Goal: Transaction & Acquisition: Obtain resource

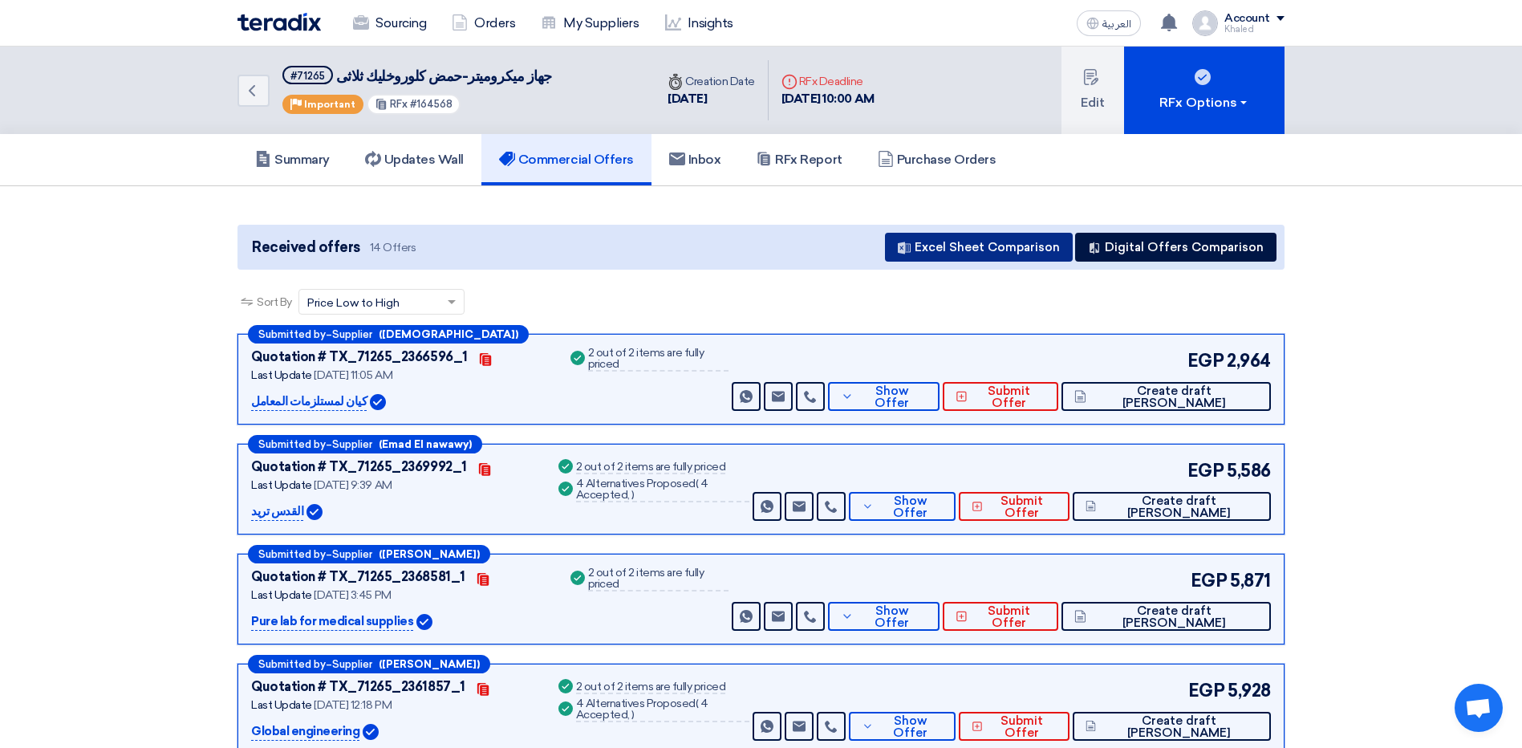
click at [992, 242] on button "Excel Sheet Comparison" at bounding box center [979, 247] width 188 height 29
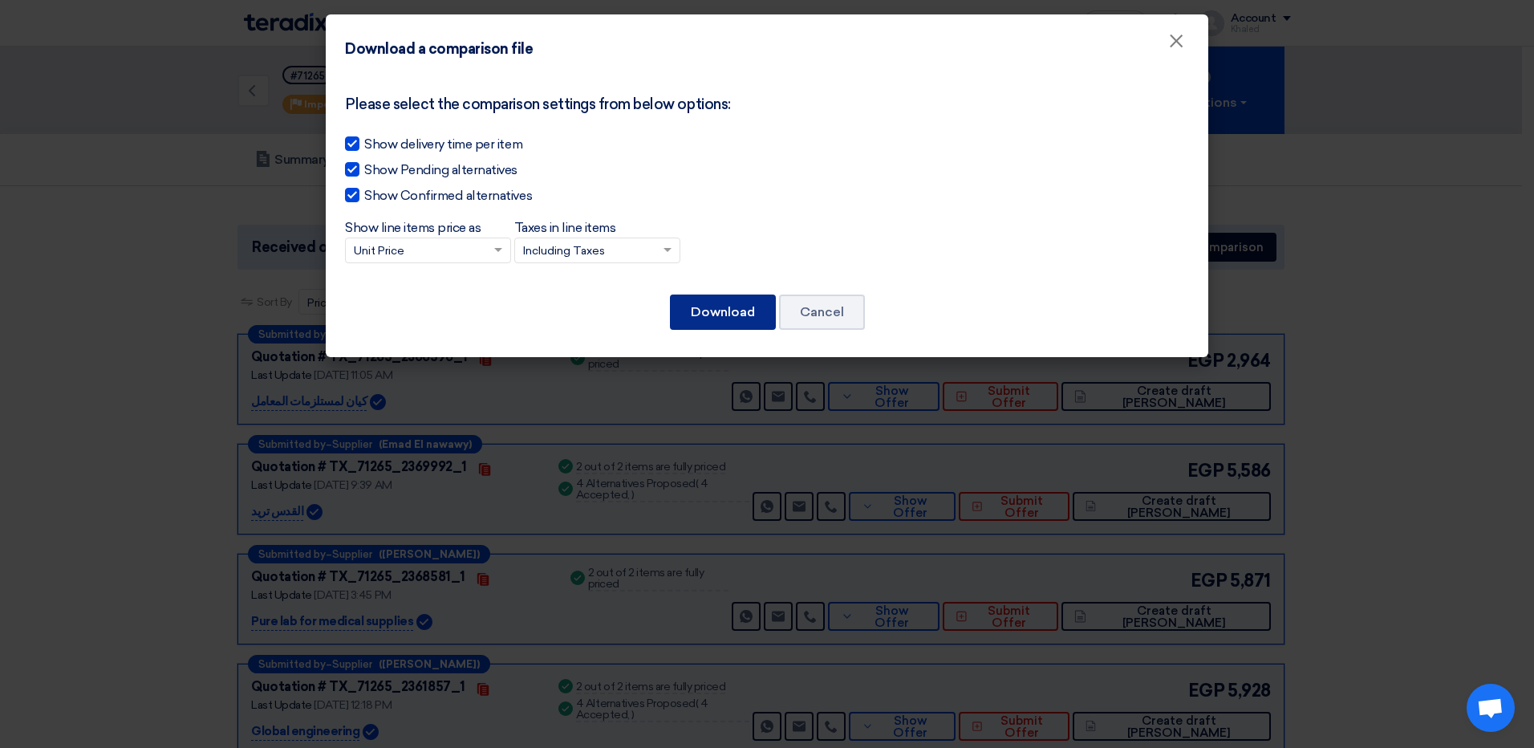
click at [694, 307] on button "Download" at bounding box center [723, 312] width 106 height 35
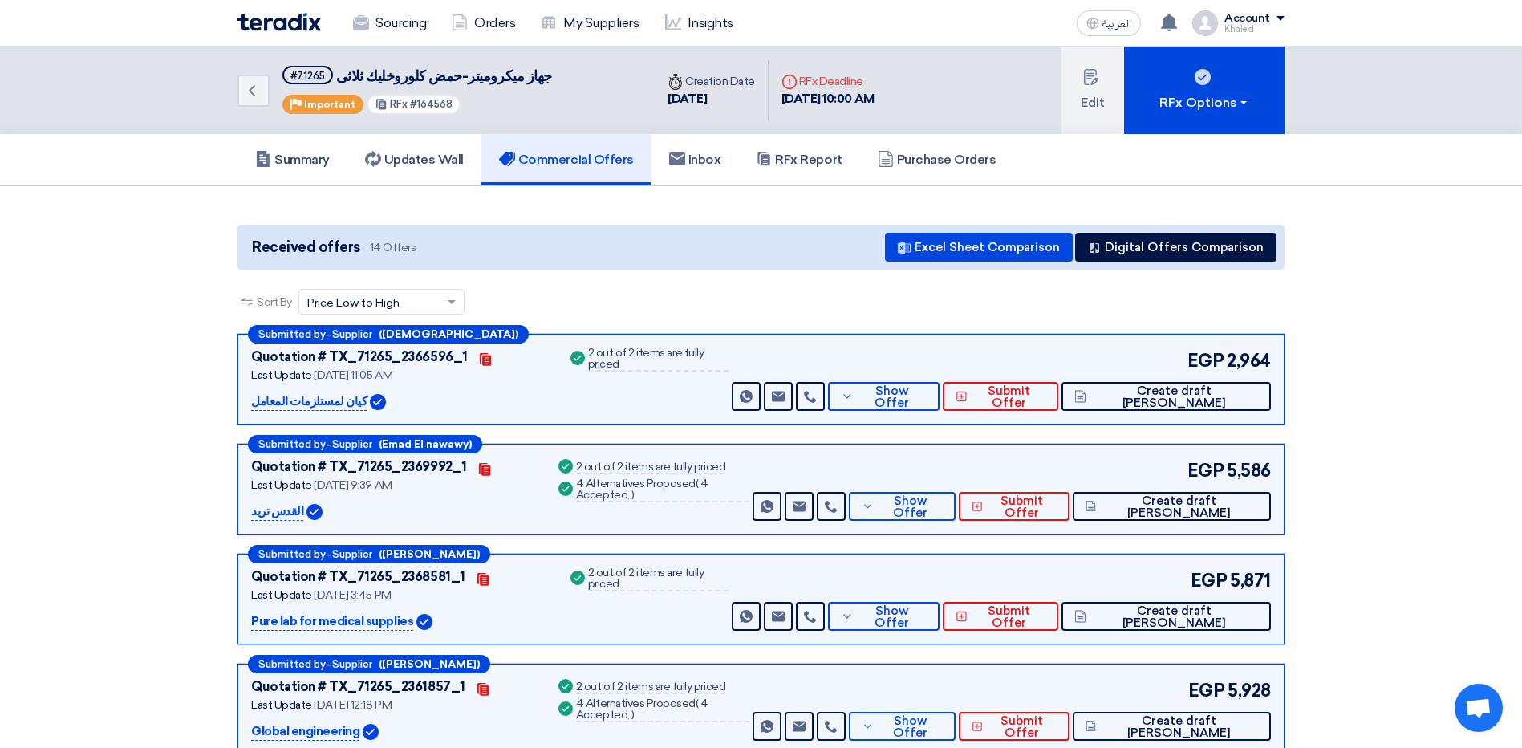
click at [888, 310] on div "Sort By Sort by × Price Low to High ×" at bounding box center [761, 311] width 1047 height 45
click at [363, 26] on use at bounding box center [361, 22] width 16 height 14
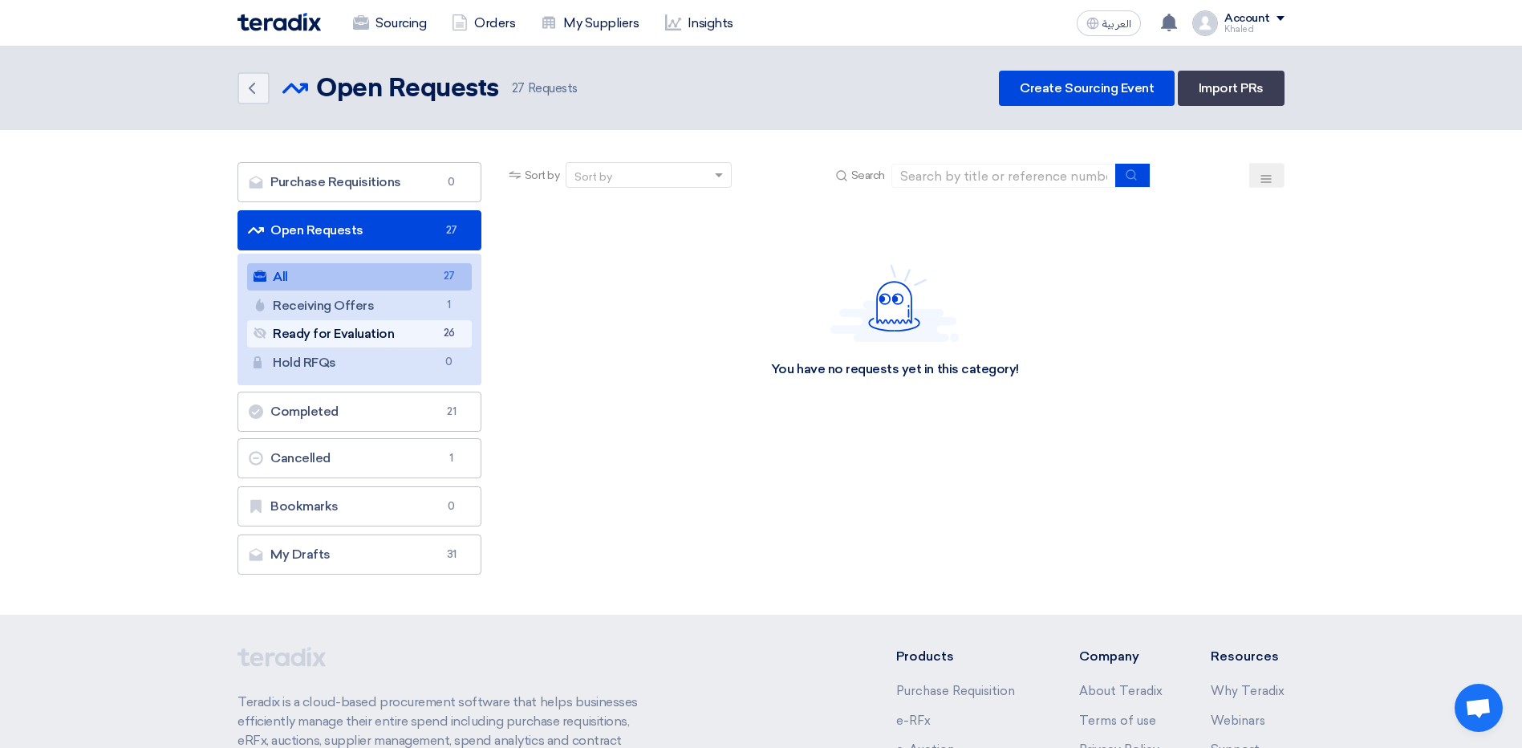
click at [389, 329] on link "Ready for Evaluation Ready for Evaluation 26" at bounding box center [359, 333] width 225 height 27
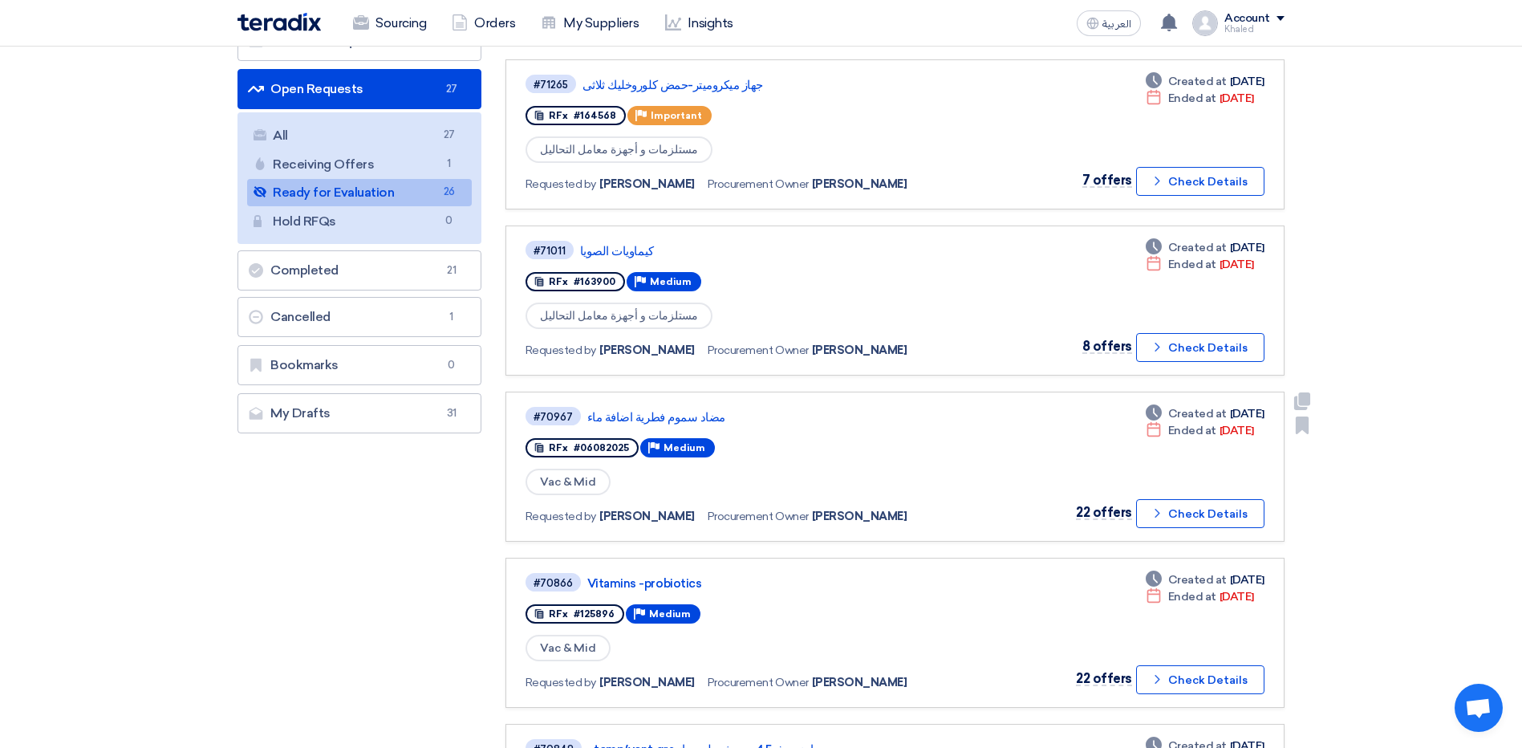
scroll to position [160, 0]
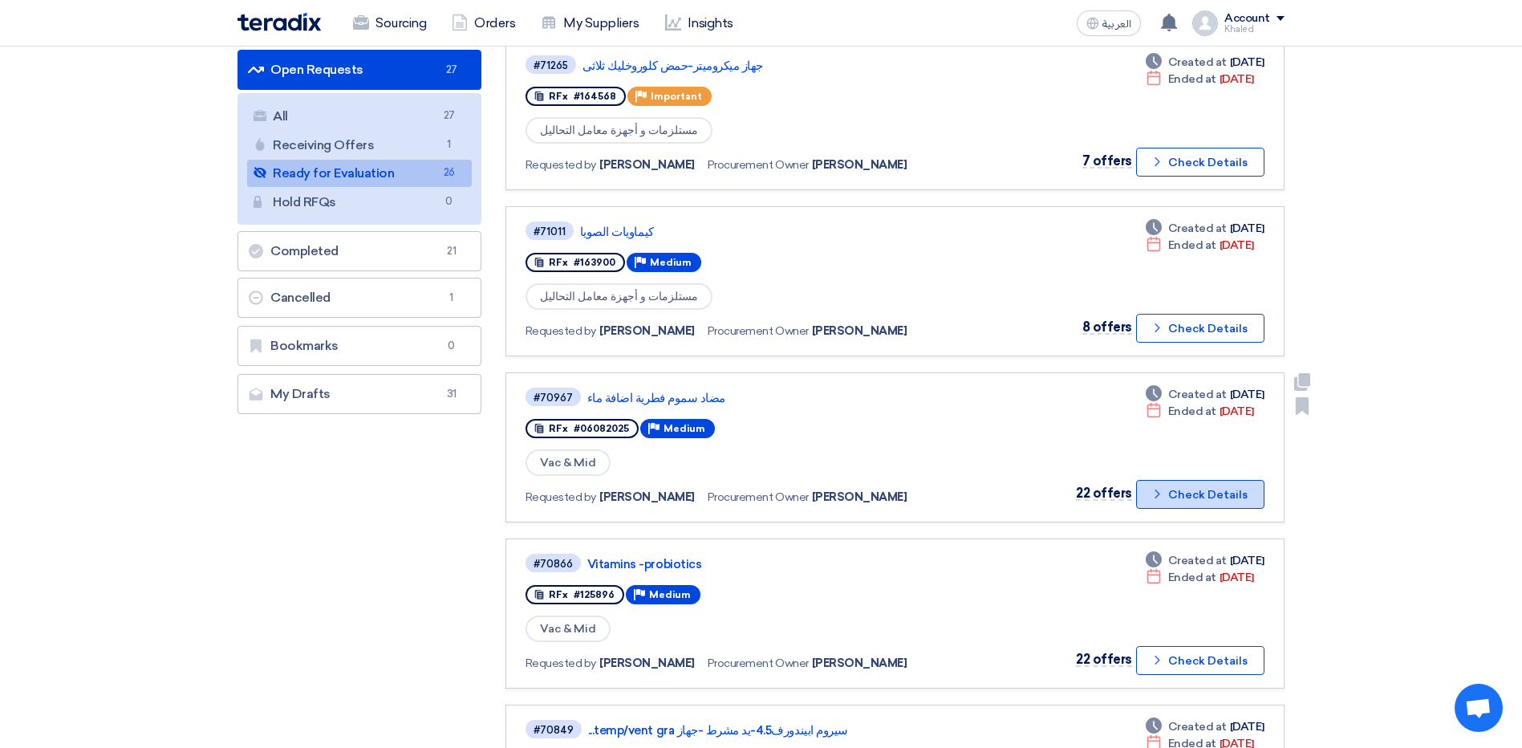
click at [1184, 499] on button "Check details Check Details" at bounding box center [1200, 494] width 128 height 29
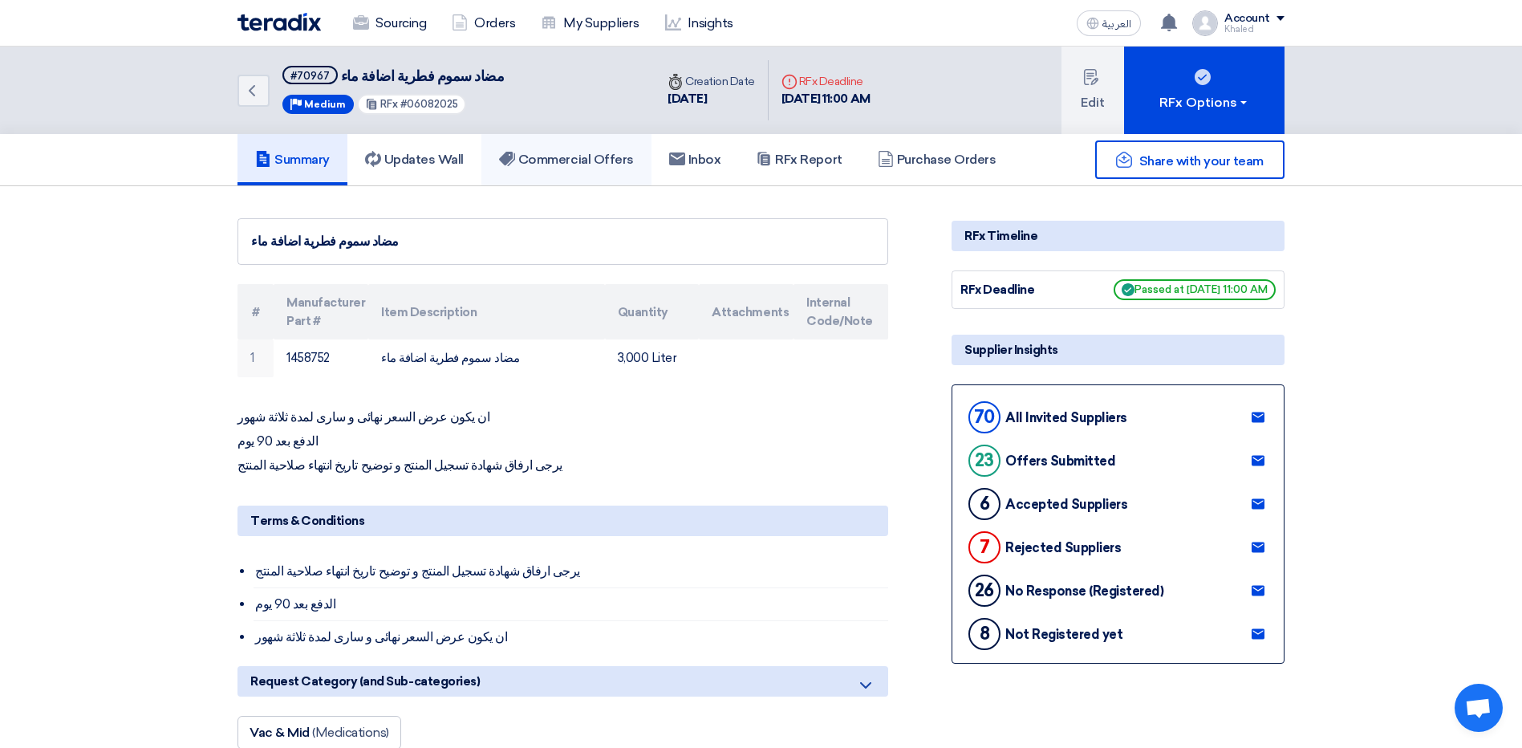
click at [570, 165] on h5 "Commercial Offers" at bounding box center [566, 160] width 135 height 16
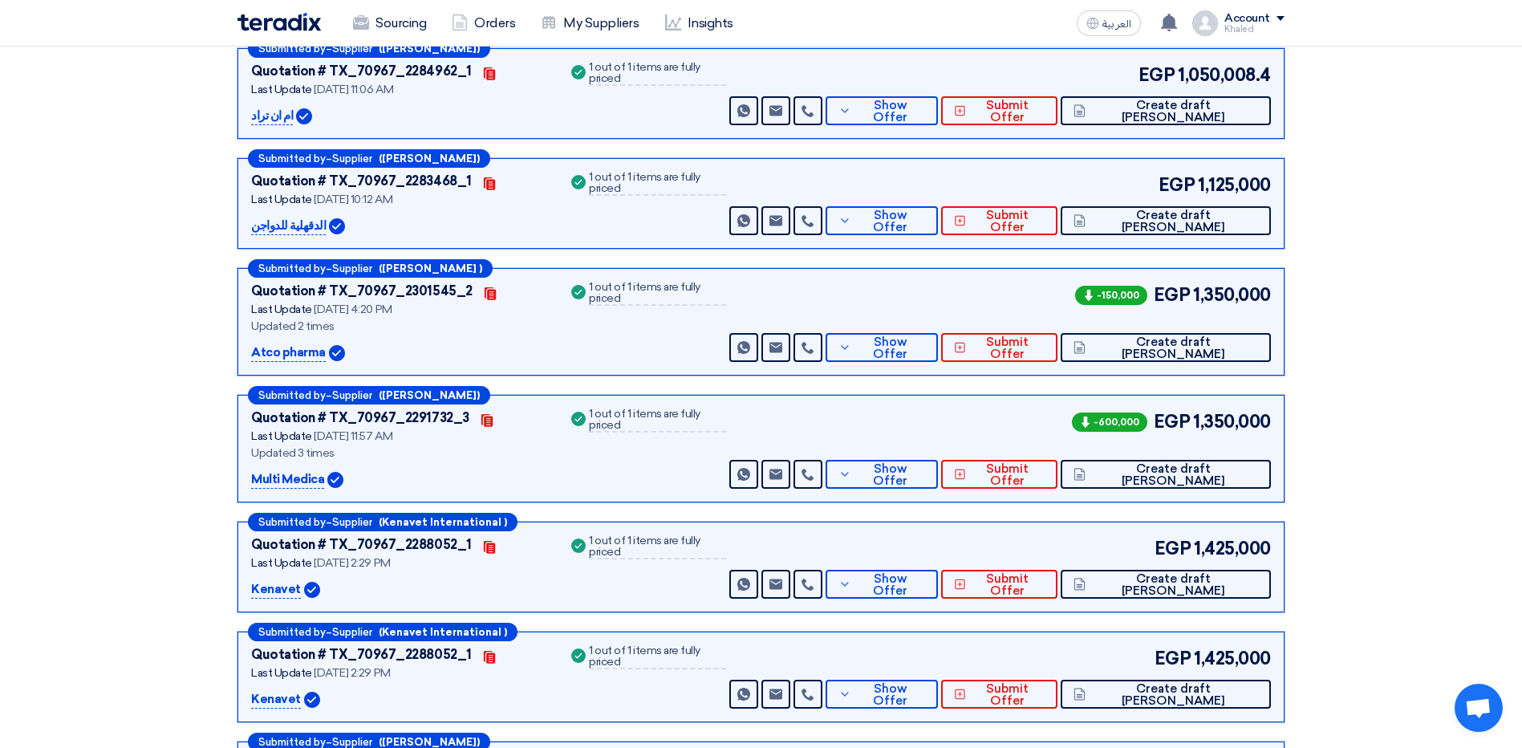
scroll to position [1605, 0]
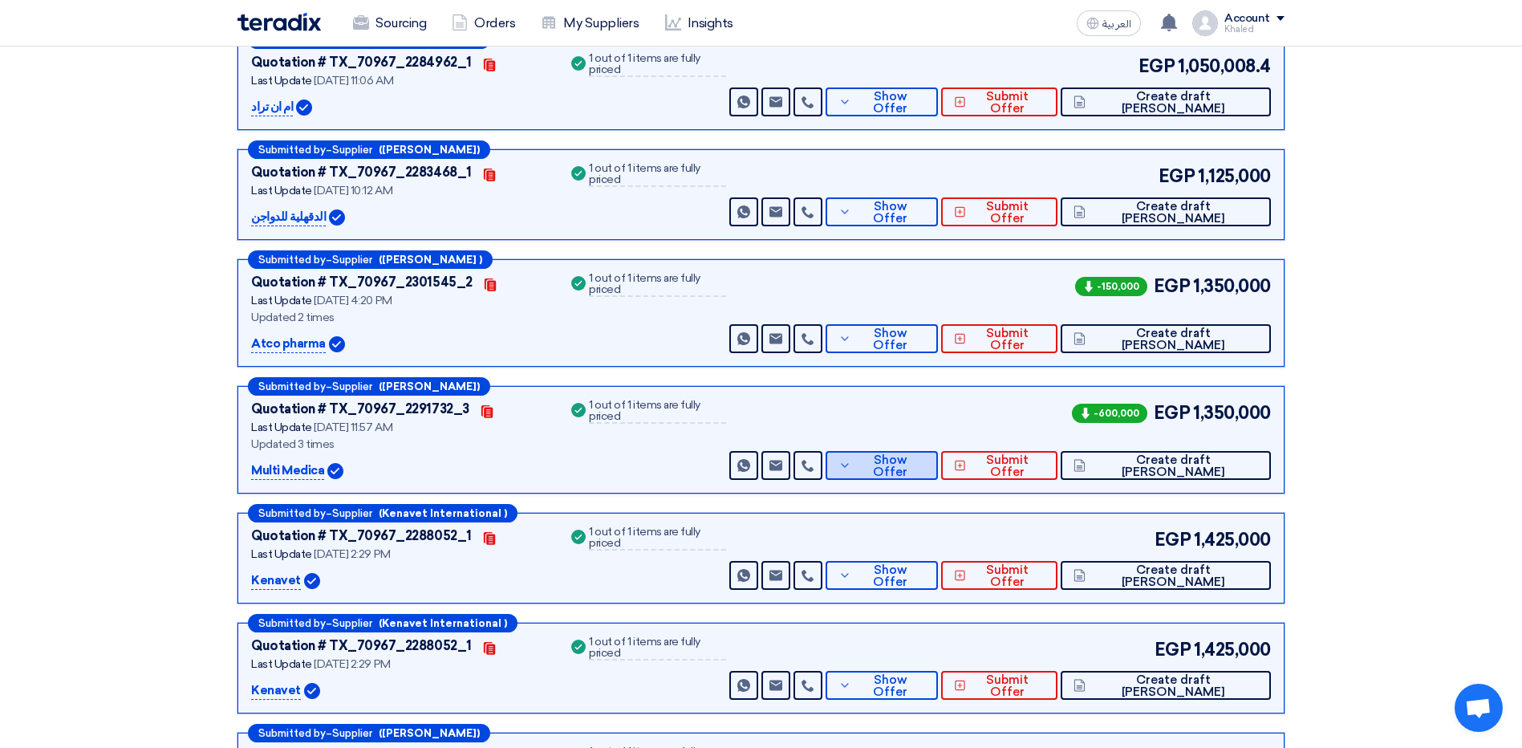
click at [938, 480] on button "Show Offer" at bounding box center [882, 465] width 112 height 29
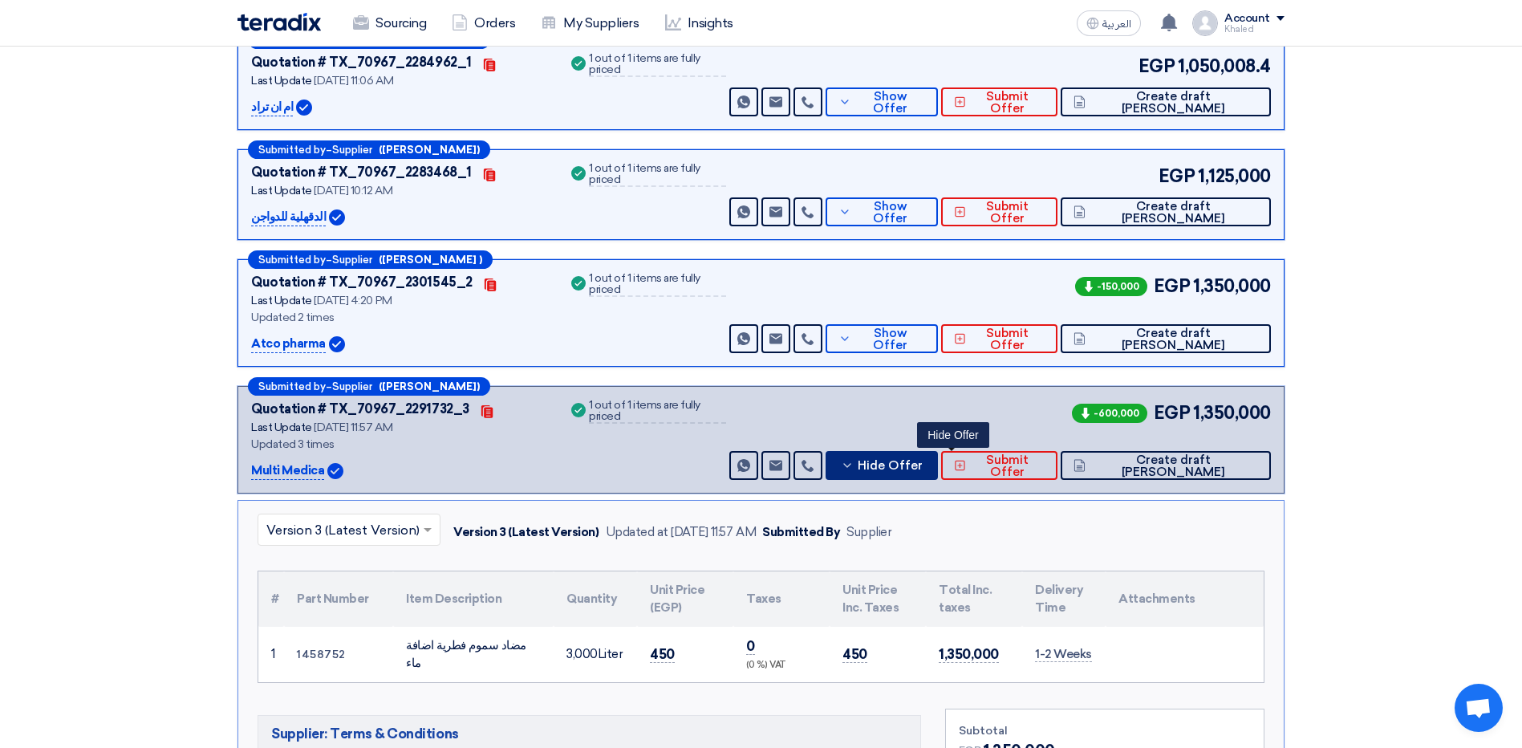
click at [938, 475] on button "Hide Offer" at bounding box center [882, 465] width 112 height 29
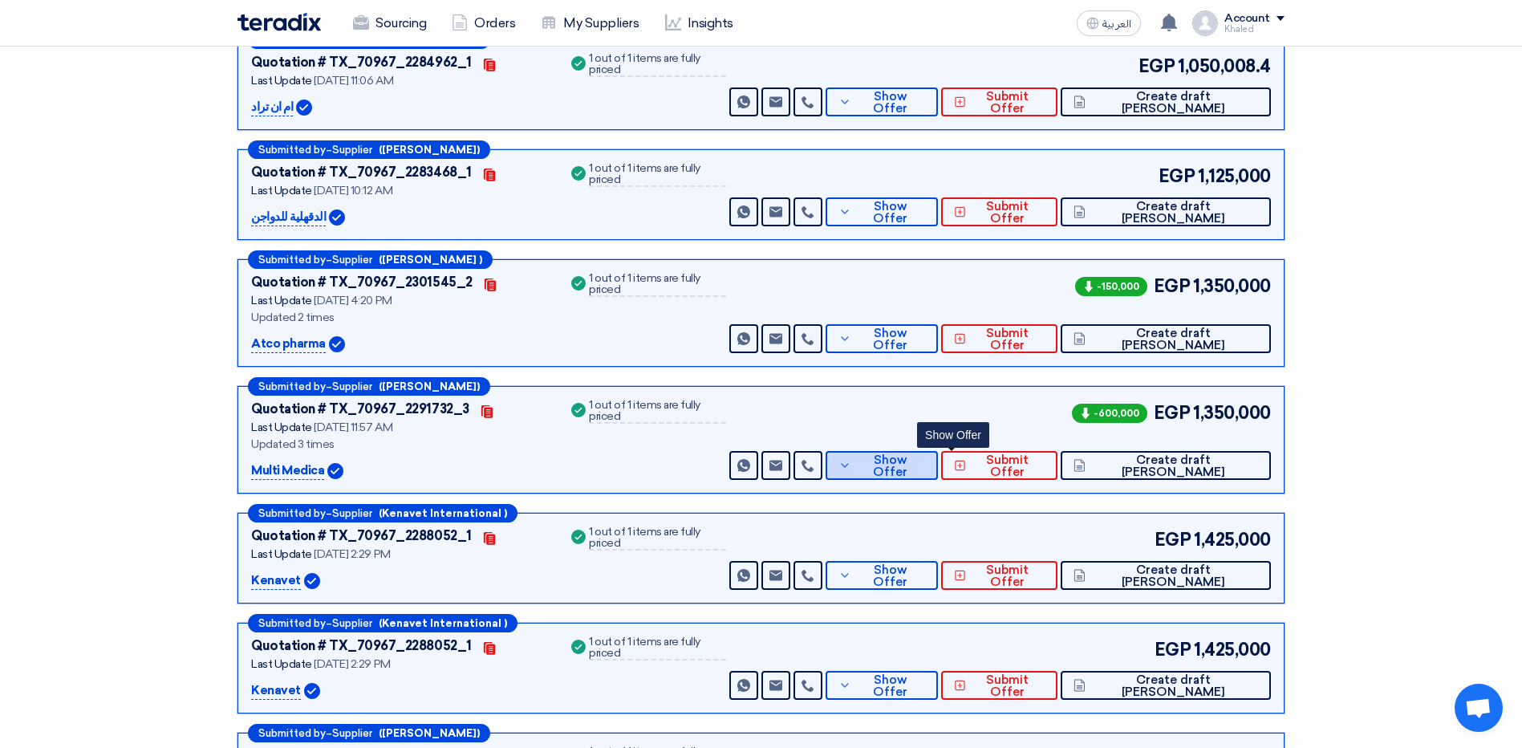
click at [938, 474] on button "Show Offer" at bounding box center [882, 465] width 112 height 29
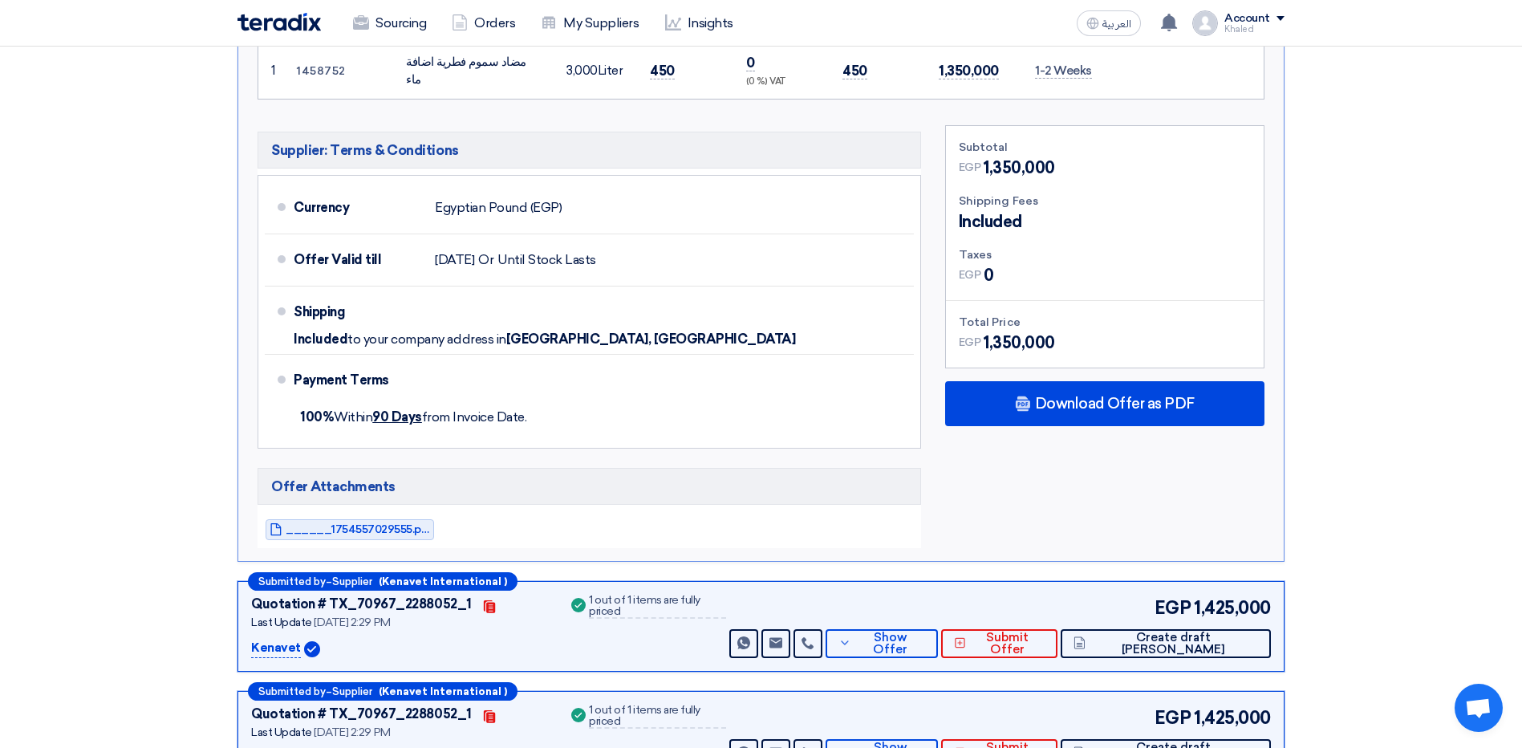
scroll to position [2247, 0]
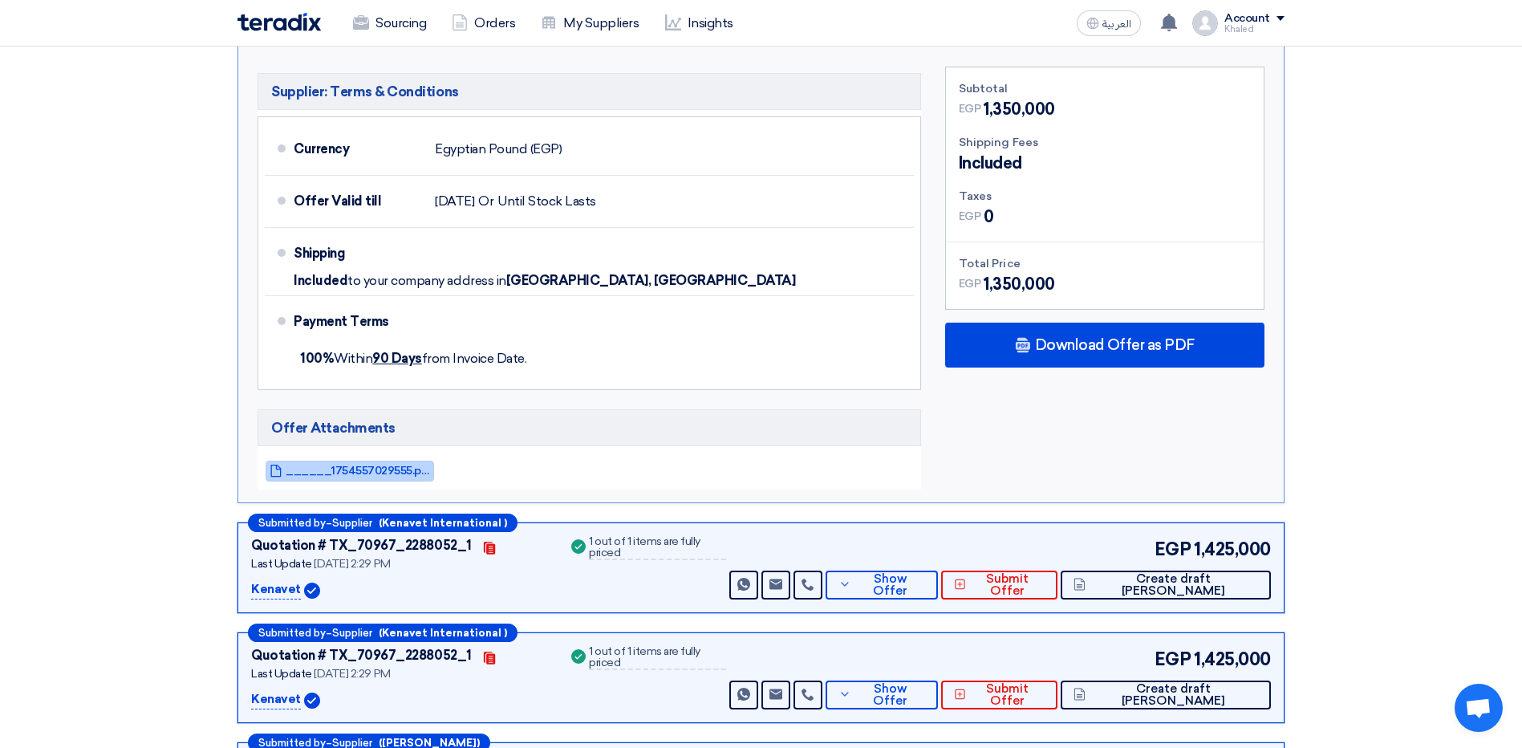
click at [423, 477] on link "______1754557029555.pdf" at bounding box center [350, 471] width 169 height 21
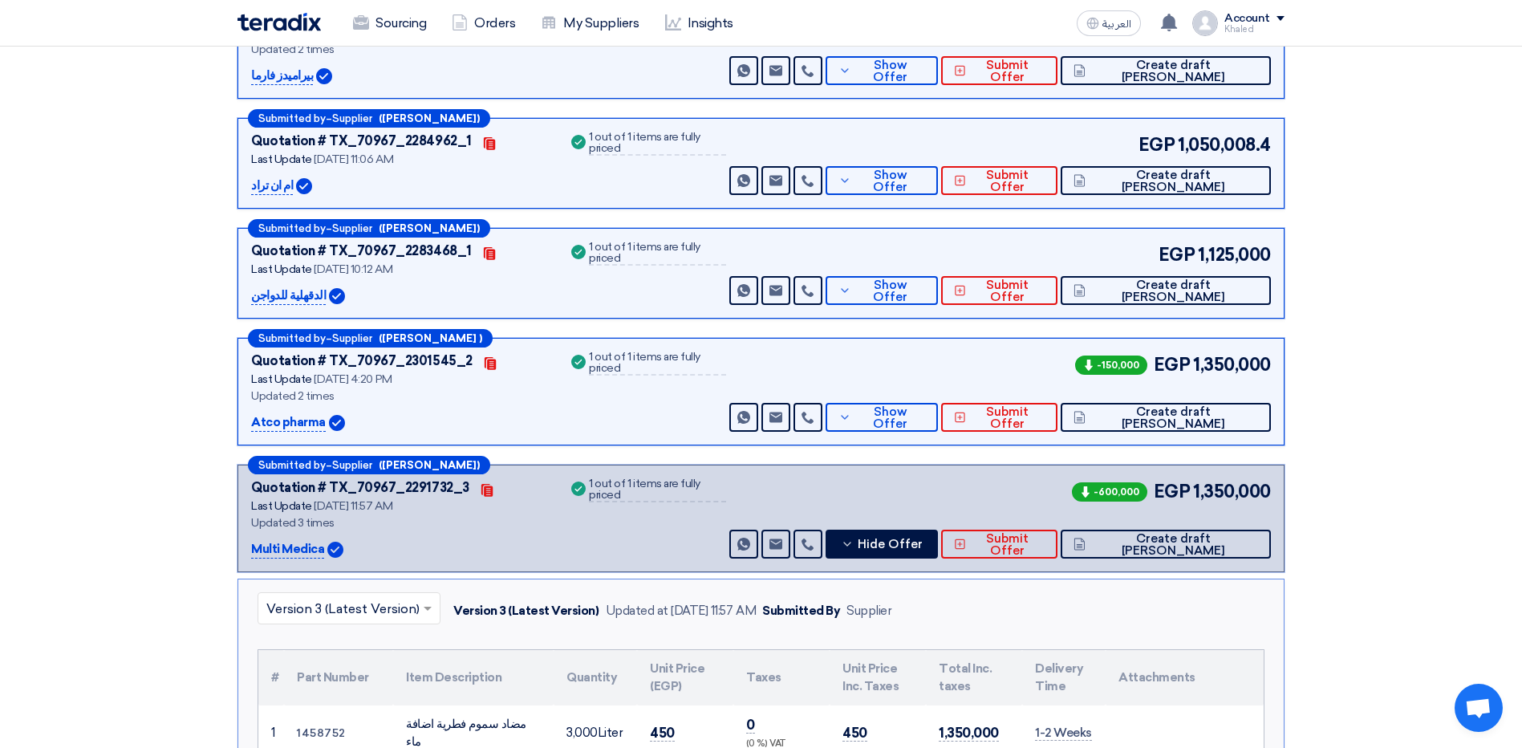
scroll to position [1525, 0]
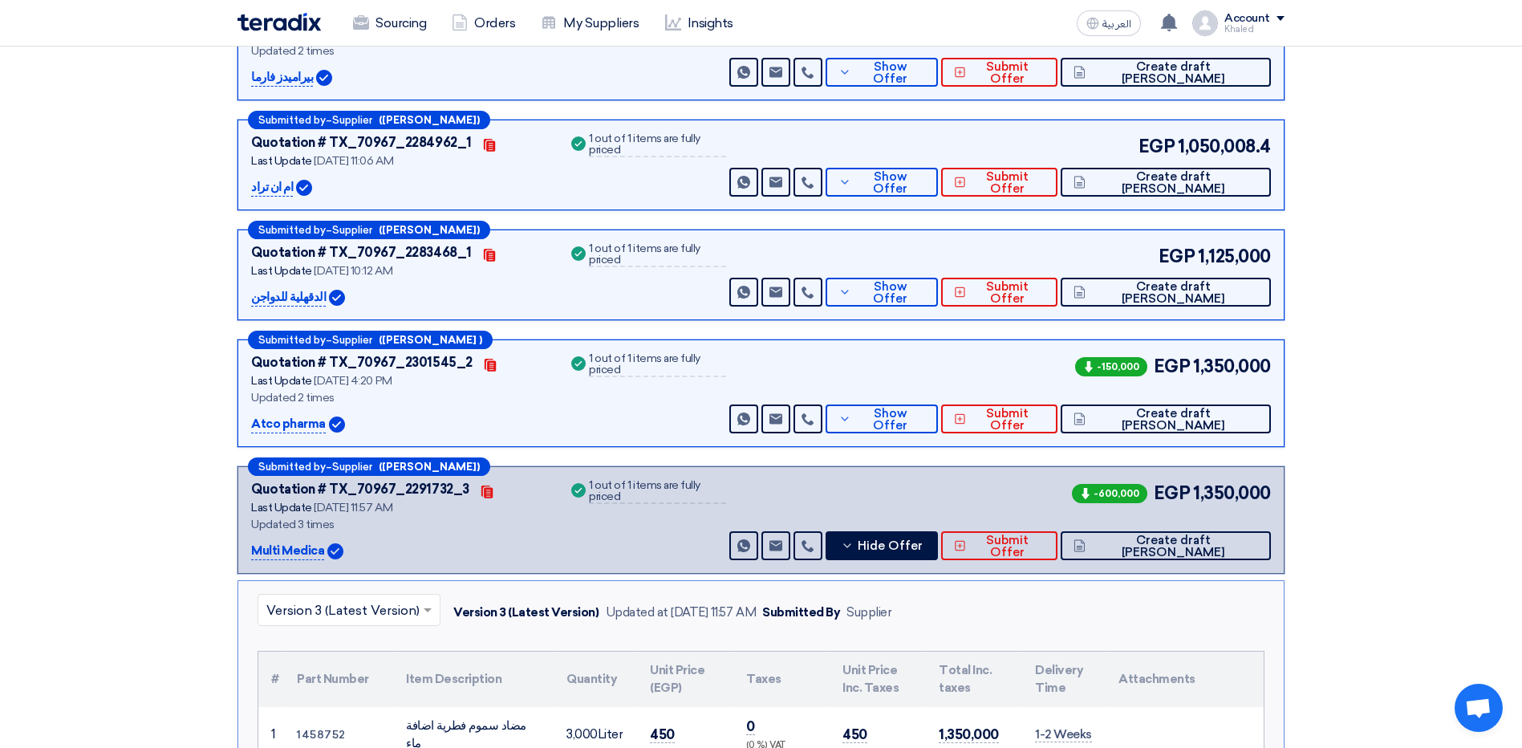
drag, startPoint x: 607, startPoint y: 320, endPoint x: 625, endPoint y: 316, distance: 18.1
click at [607, 320] on div "Submitted by – Supplier ([PERSON_NAME]) Quotation # TX_70967_2283468_1 Contacts…" at bounding box center [761, 275] width 1047 height 91
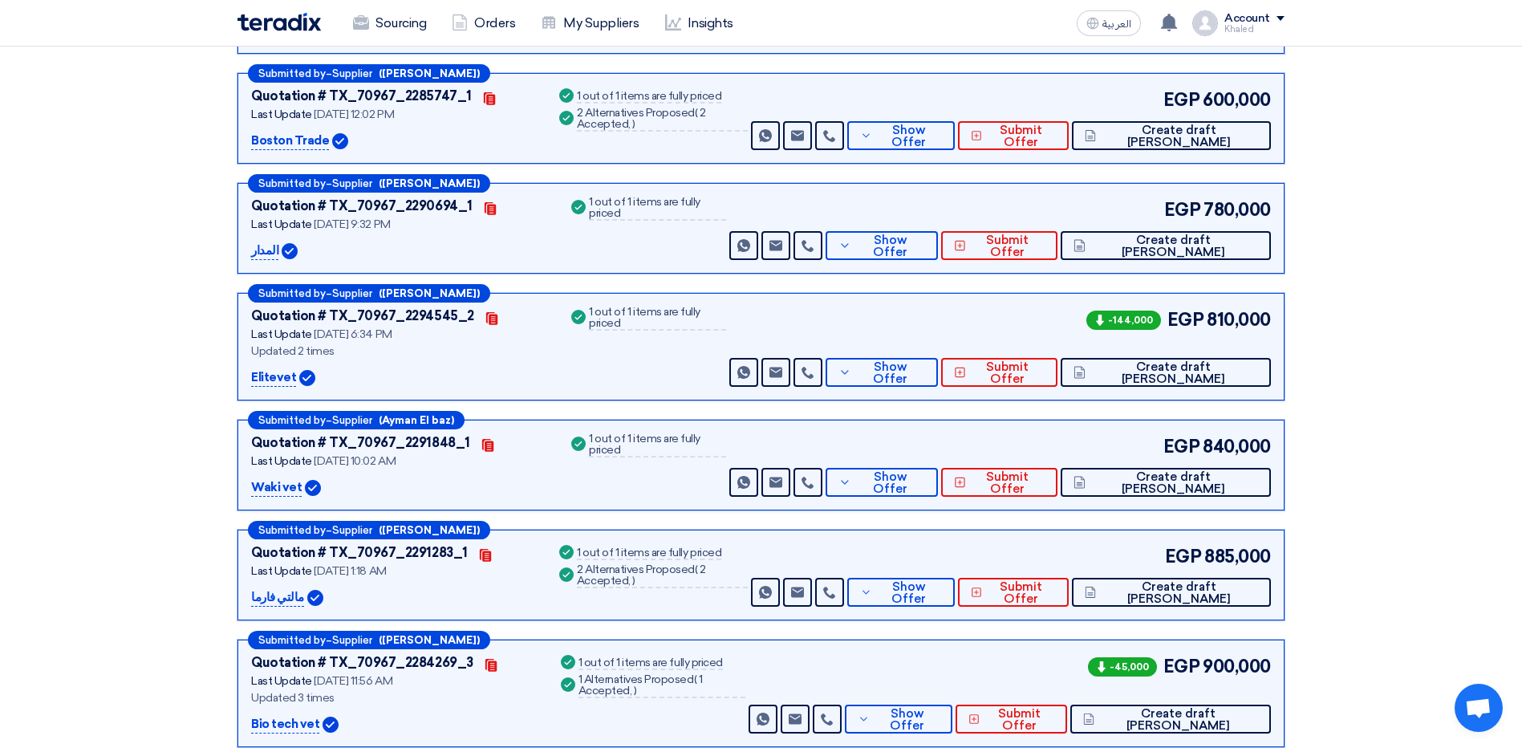
scroll to position [0, 0]
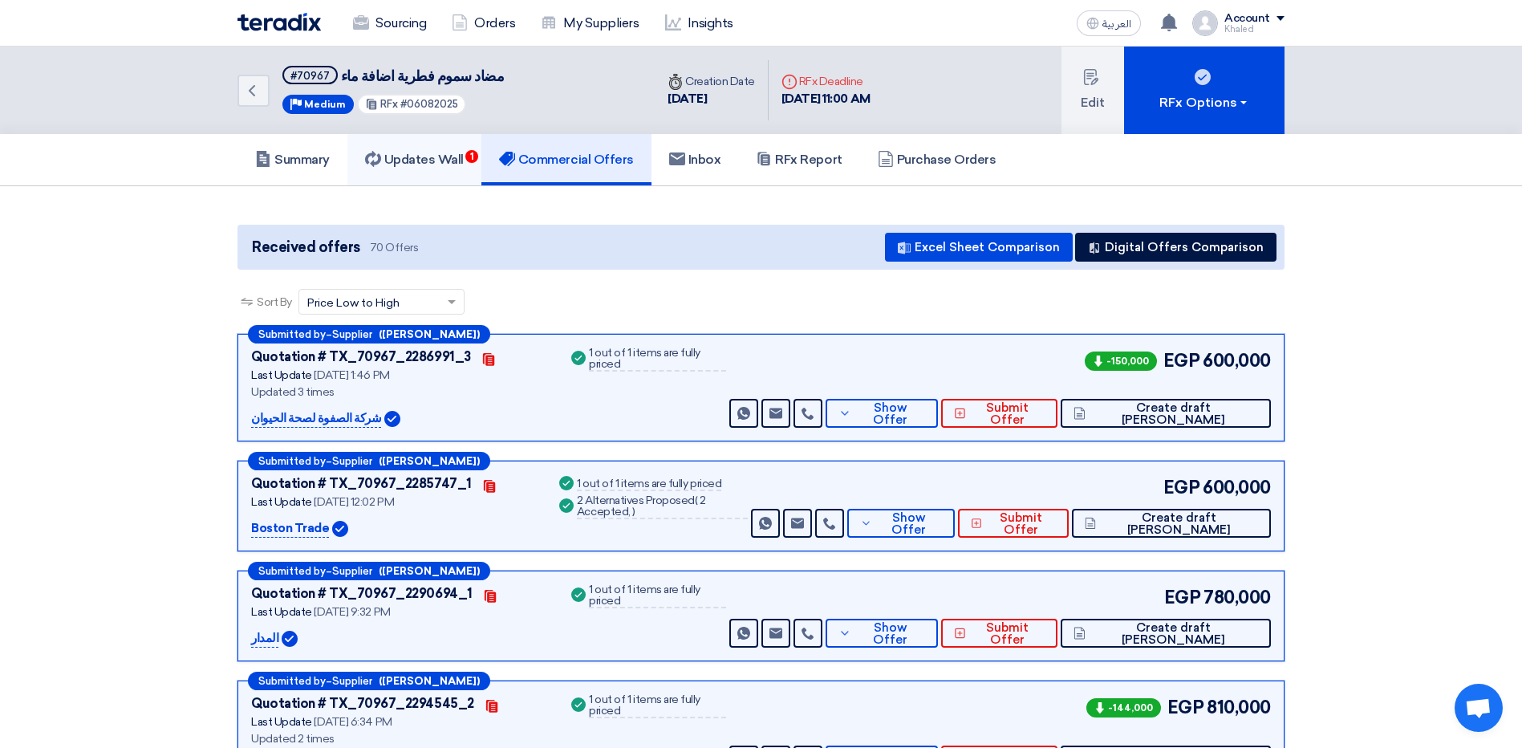
click at [422, 169] on link "Updates Wall 1" at bounding box center [414, 159] width 134 height 51
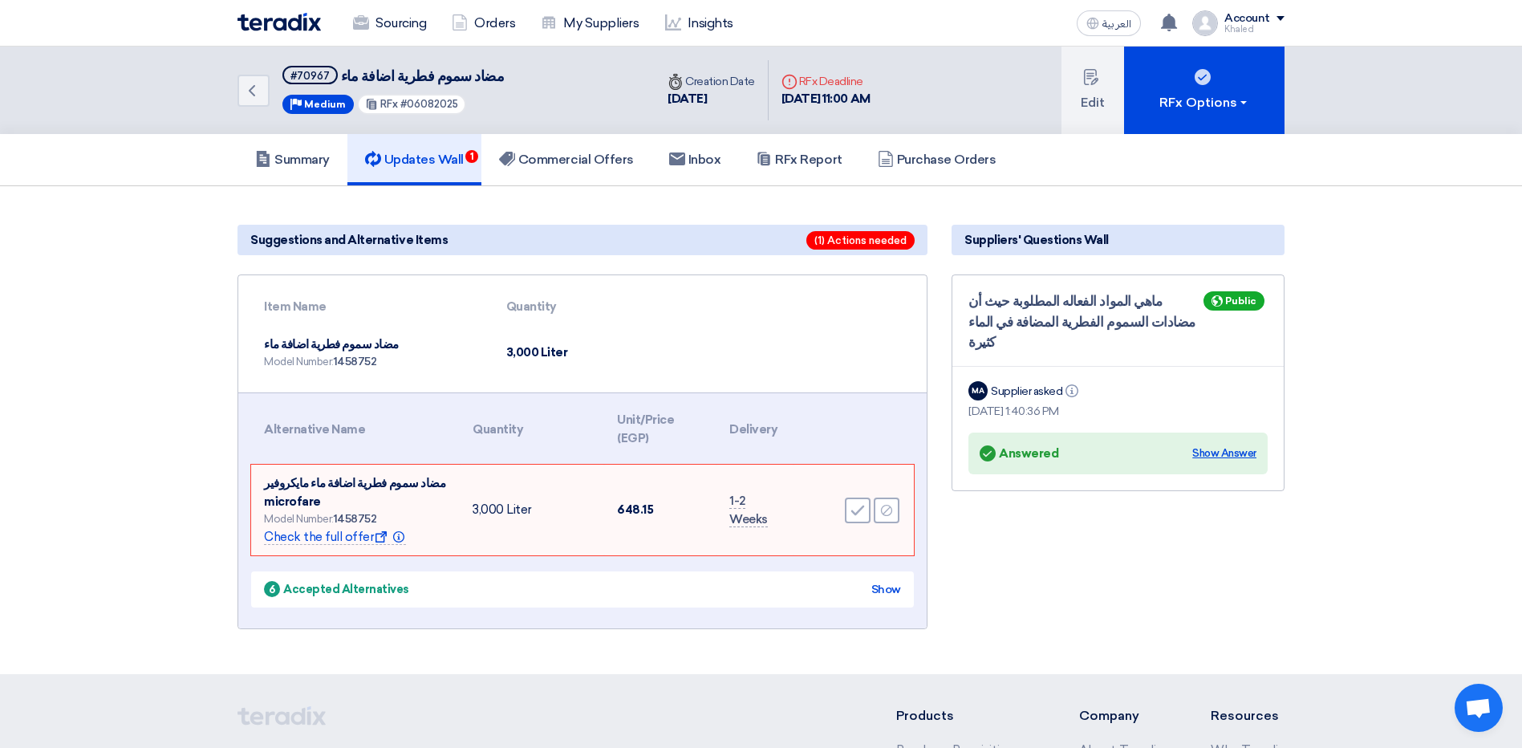
click at [1201, 445] on div "Show Answer" at bounding box center [1224, 453] width 64 height 16
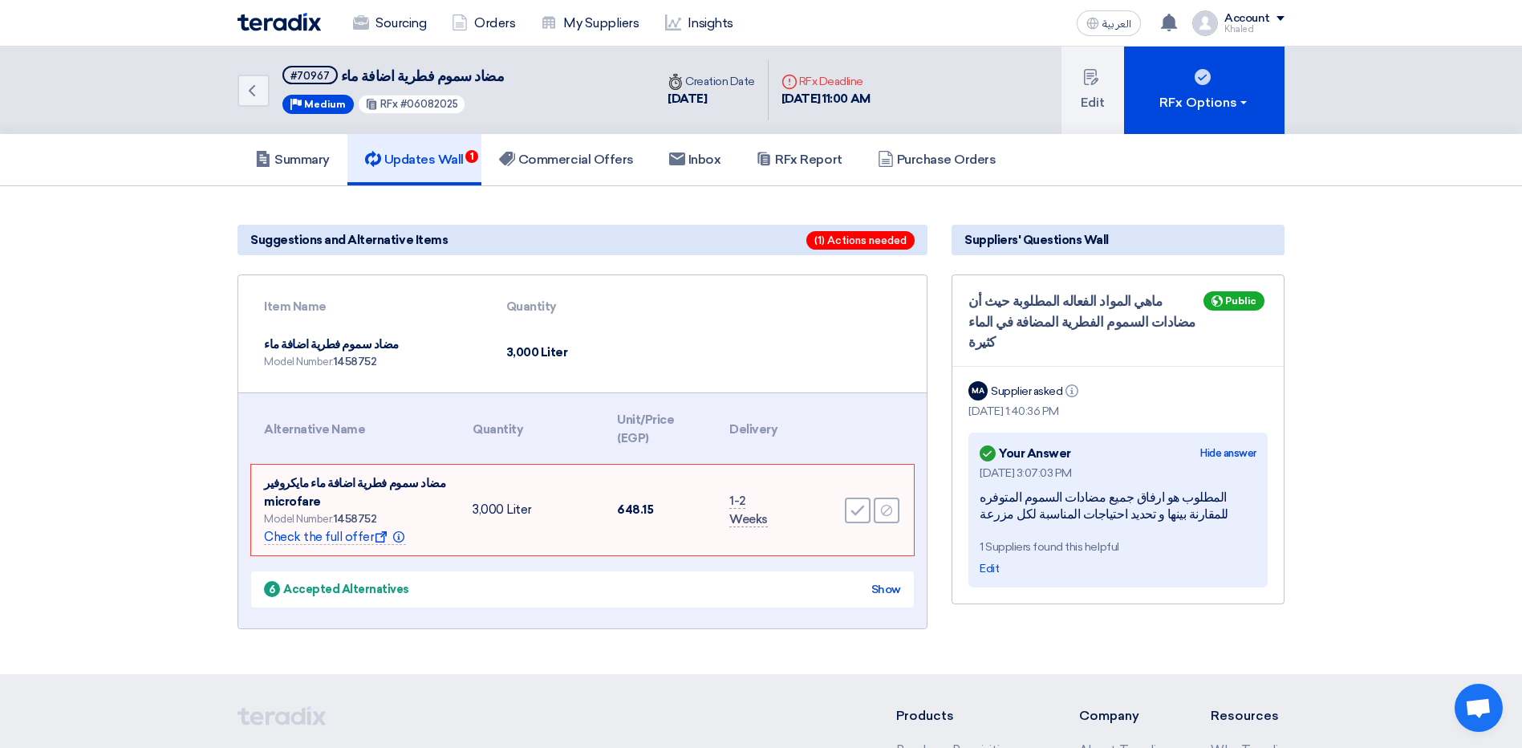
click at [339, 648] on section "Suggestions and Alternative Items (1) Actions needed Item Name Quantity مضاد سم…" at bounding box center [761, 430] width 1522 height 488
click at [880, 18] on div "Sourcing Orders My Suppliers Insights العربية ع You have a new offer for 'جهاز …" at bounding box center [760, 23] width 1071 height 46
click at [567, 205] on section "Suggestions and Alternative Items (1) Actions needed Item Name Quantity مضاد سم…" at bounding box center [761, 430] width 1522 height 488
click at [655, 192] on section "Suggestions and Alternative Items (1) Actions needed Item Name Quantity مضاد سم…" at bounding box center [761, 430] width 1522 height 488
